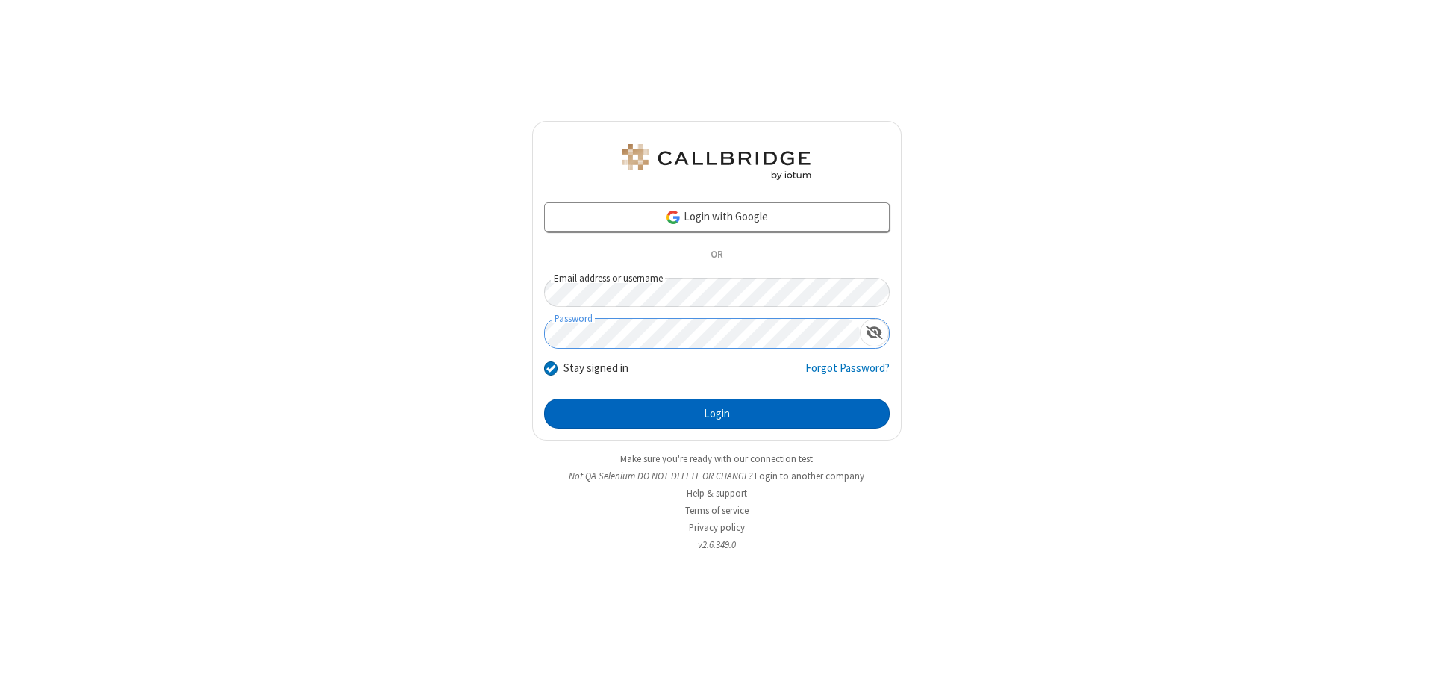
click at [716, 413] on button "Login" at bounding box center [716, 413] width 345 height 30
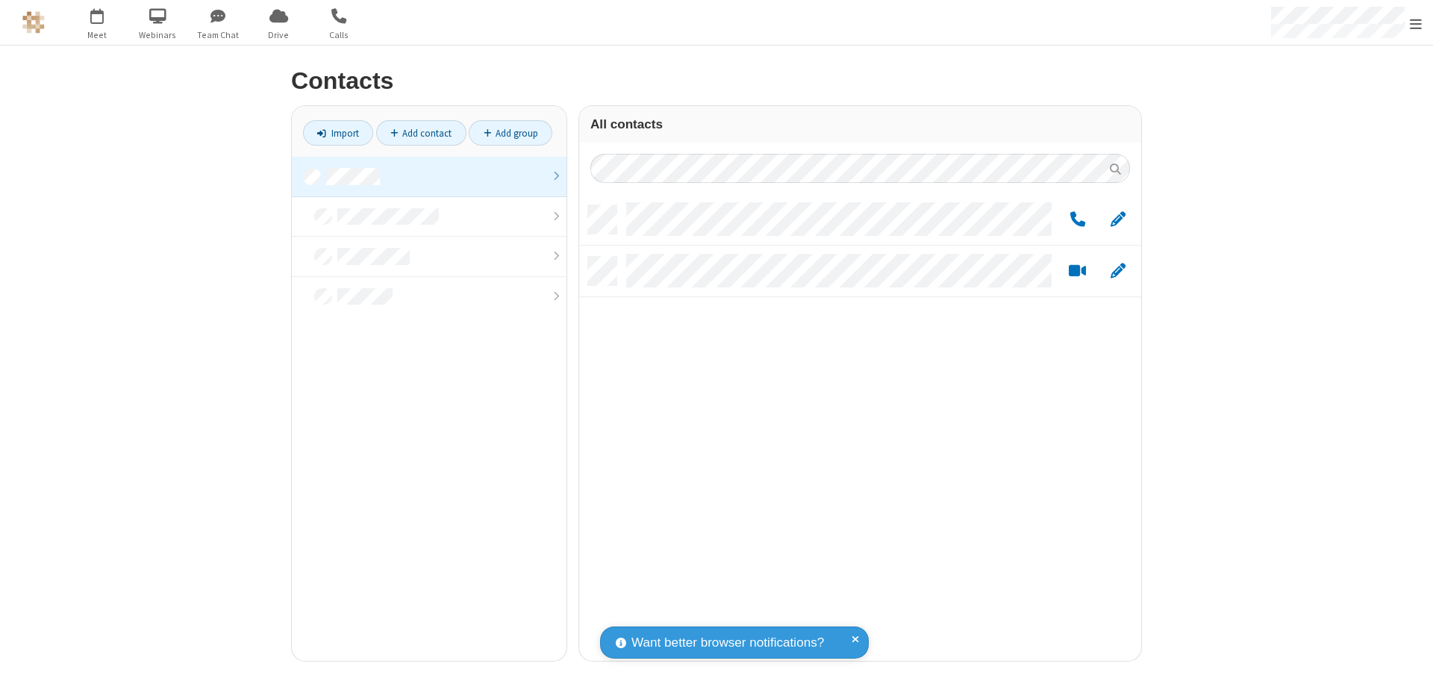
scroll to position [455, 551]
click at [429, 176] on link at bounding box center [429, 177] width 275 height 40
click at [510, 133] on link "Add group" at bounding box center [511, 132] width 84 height 25
